Goal: Task Accomplishment & Management: Use online tool/utility

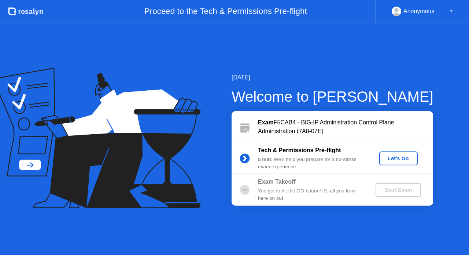
click at [403, 156] on div "Let's Go" at bounding box center [398, 159] width 33 height 6
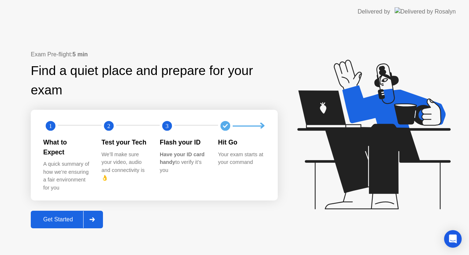
click at [57, 211] on button "Get Started" at bounding box center [67, 220] width 72 height 18
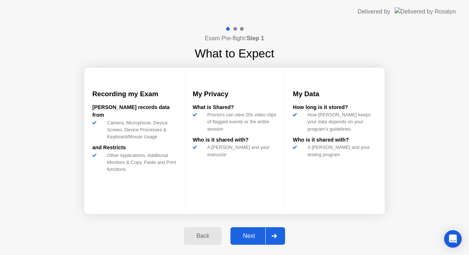
click at [247, 235] on div "Next" at bounding box center [249, 236] width 33 height 7
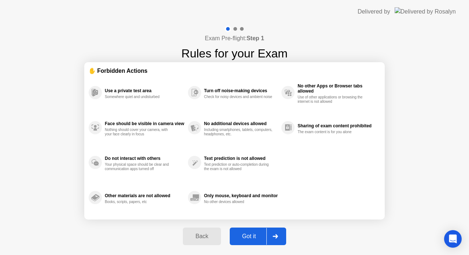
click at [246, 235] on div "Got it" at bounding box center [249, 236] width 34 height 7
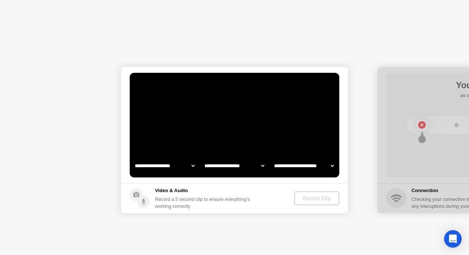
select select "**********"
select select "*******"
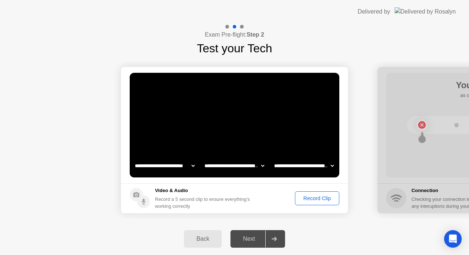
click at [318, 196] on div "Record Clip" at bounding box center [316, 199] width 39 height 6
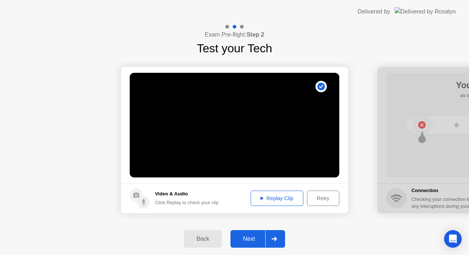
click at [246, 244] on button "Next" at bounding box center [257, 239] width 55 height 18
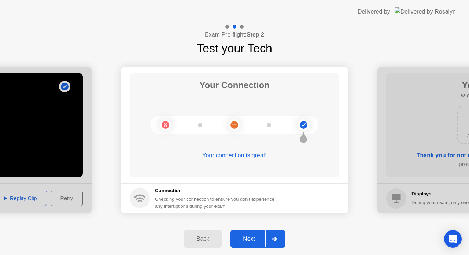
click at [246, 244] on button "Next" at bounding box center [257, 239] width 55 height 18
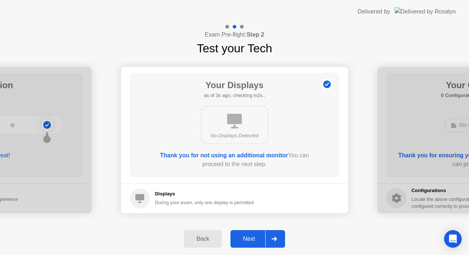
click at [246, 244] on button "Next" at bounding box center [257, 239] width 55 height 18
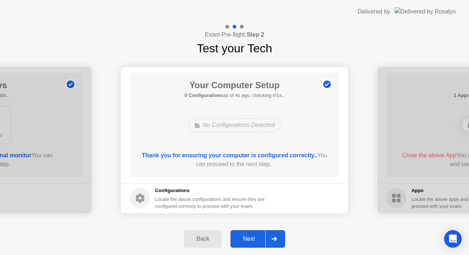
click at [246, 244] on button "Next" at bounding box center [257, 239] width 55 height 18
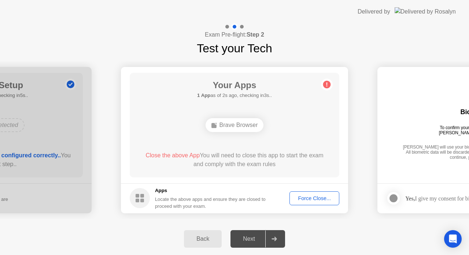
click at [315, 197] on div "Force Close..." at bounding box center [314, 199] width 45 height 6
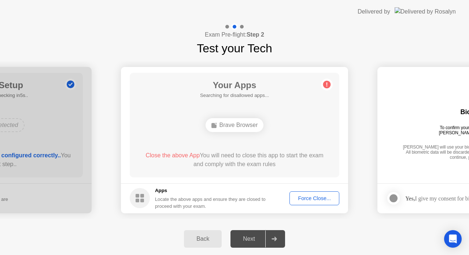
click at [204, 239] on div "Back" at bounding box center [202, 239] width 33 height 7
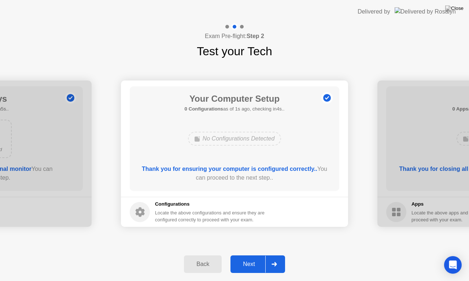
click at [251, 255] on div "Next" at bounding box center [249, 264] width 33 height 7
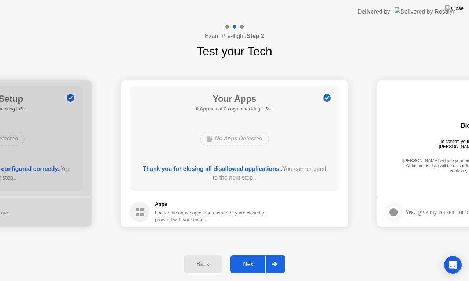
click at [251, 255] on div "Next" at bounding box center [249, 264] width 33 height 7
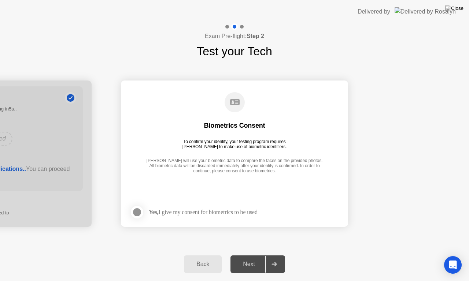
click at [141, 211] on div at bounding box center [137, 212] width 9 height 9
click at [245, 255] on div "Next" at bounding box center [249, 264] width 33 height 7
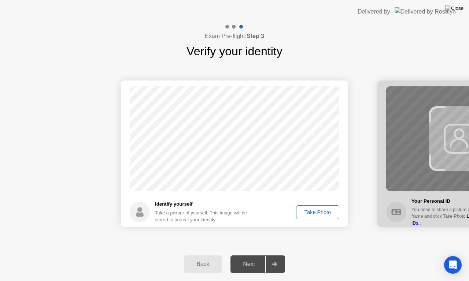
click at [320, 215] on div "Take Photo" at bounding box center [317, 212] width 38 height 6
click at [252, 255] on div "Next" at bounding box center [249, 264] width 33 height 7
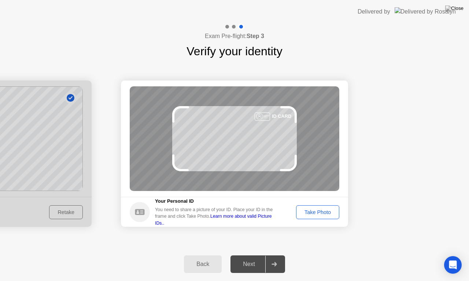
click at [310, 210] on div "Take Photo" at bounding box center [317, 212] width 38 height 6
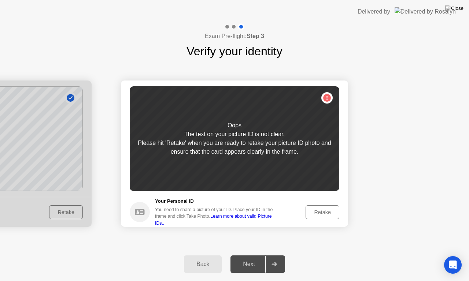
click at [310, 210] on div "Retake" at bounding box center [322, 212] width 29 height 6
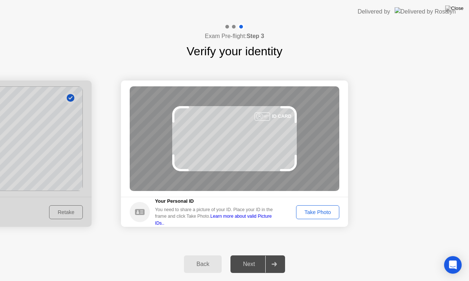
click at [310, 210] on div "Take Photo" at bounding box center [317, 212] width 38 height 6
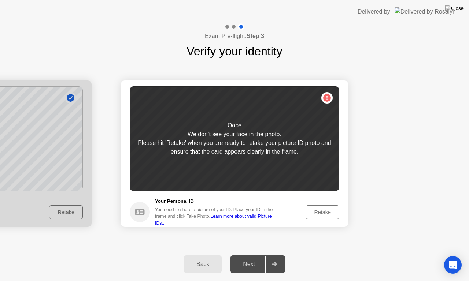
click at [310, 210] on div "Retake" at bounding box center [322, 212] width 29 height 6
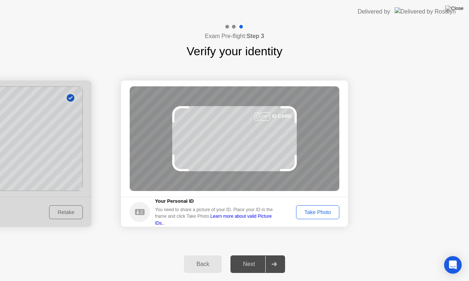
click at [310, 210] on div "Take Photo" at bounding box center [317, 212] width 38 height 6
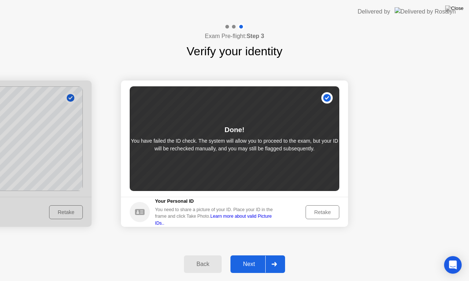
click at [259, 255] on div "Next" at bounding box center [249, 264] width 33 height 7
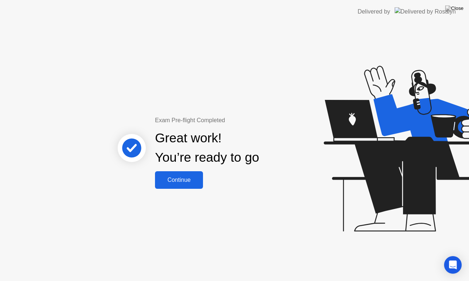
click at [186, 178] on div "Continue" at bounding box center [179, 180] width 44 height 7
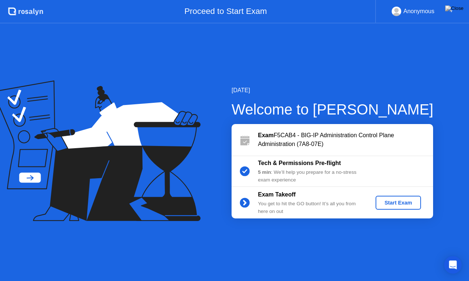
click at [385, 200] on div "Start Exam" at bounding box center [397, 203] width 39 height 6
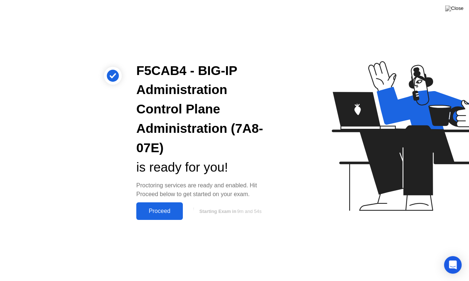
click at [155, 208] on div "Proceed" at bounding box center [159, 211] width 42 height 7
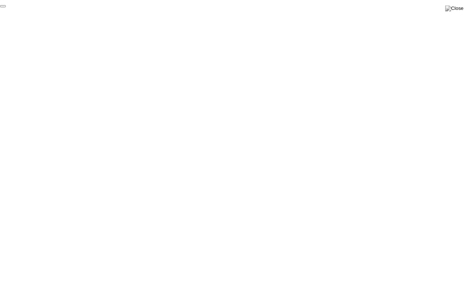
click div "End Proctoring Session"
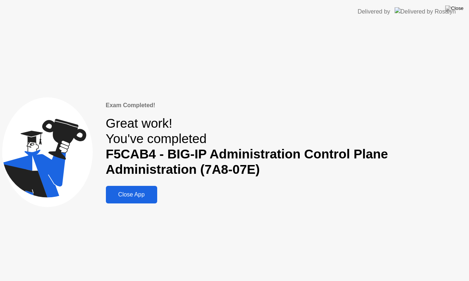
click at [134, 194] on div "Close App" at bounding box center [131, 195] width 47 height 7
